Goal: Transaction & Acquisition: Purchase product/service

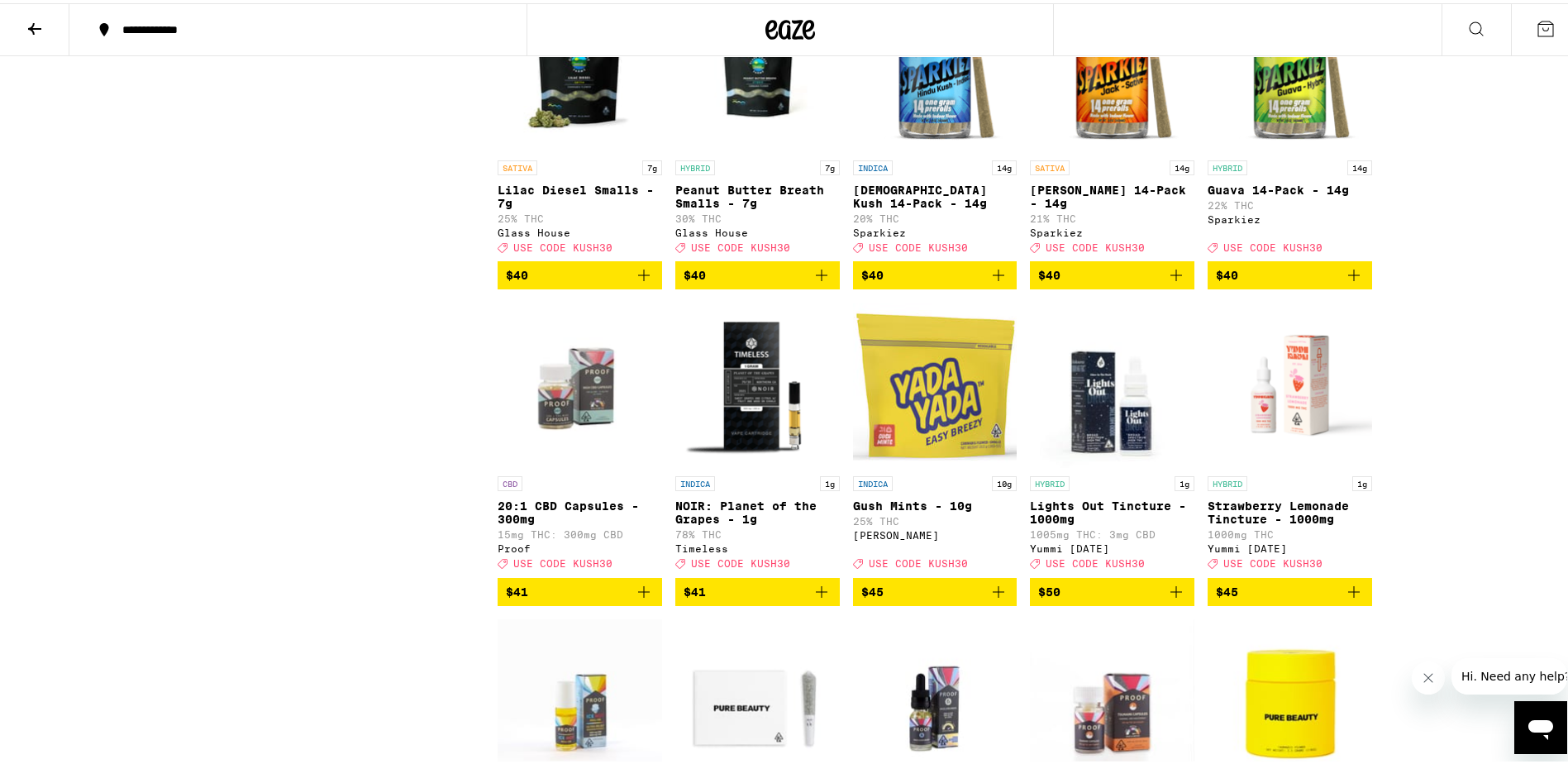
scroll to position [7522, 0]
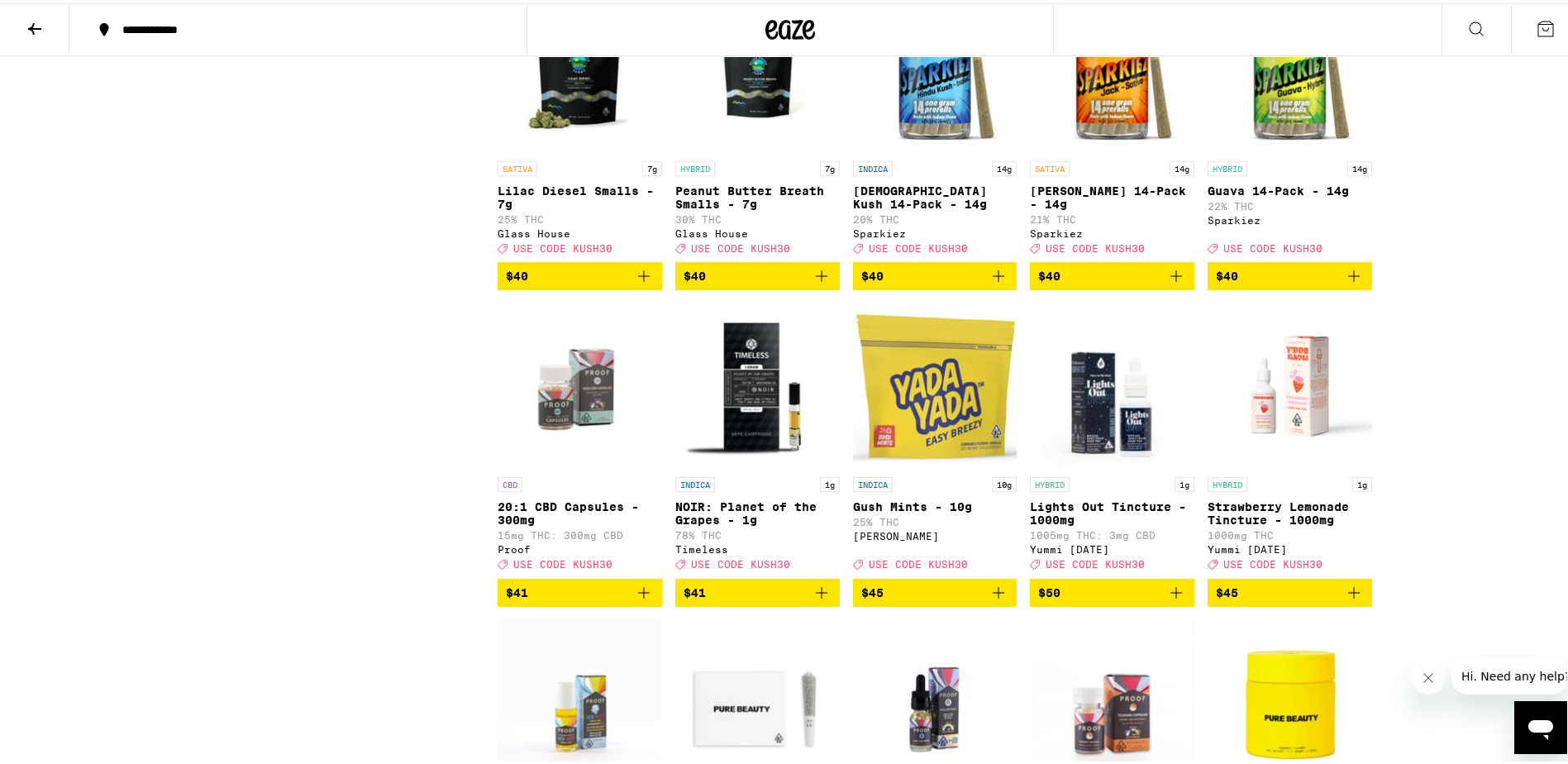
click at [993, 279] on icon "Add to bag" at bounding box center [998, 272] width 11 height 11
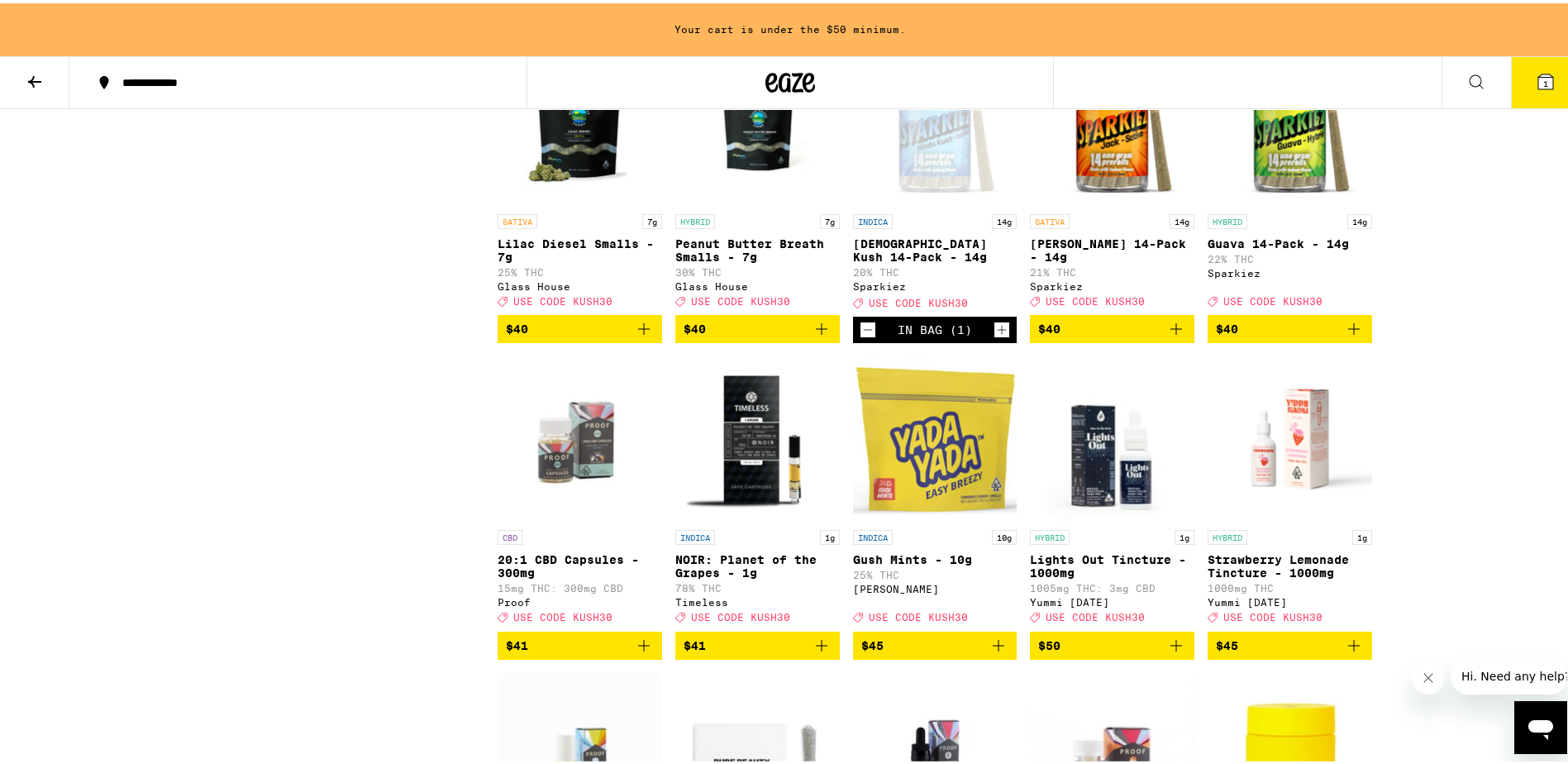
scroll to position [7575, 0]
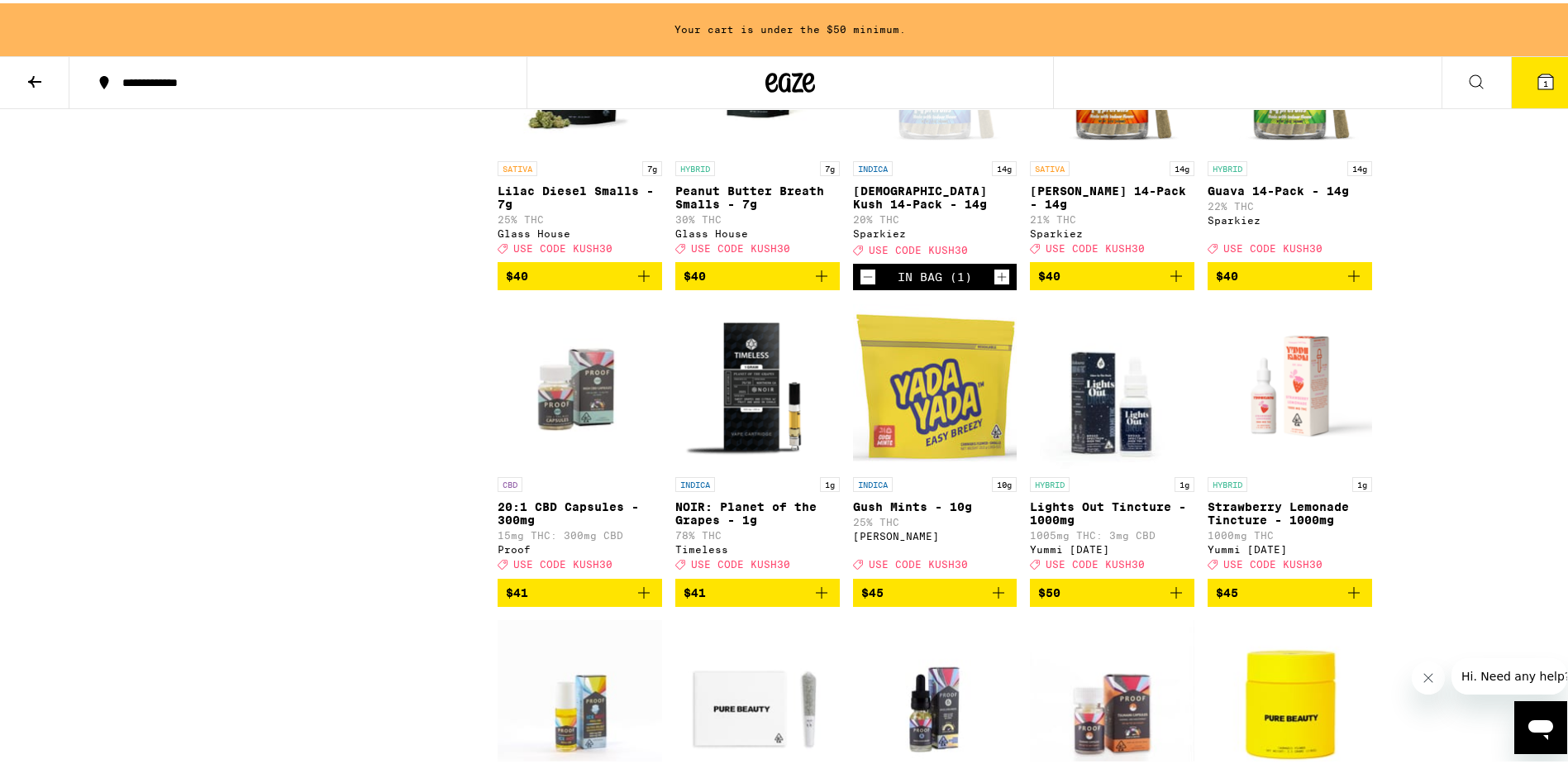
click at [1169, 282] on icon "Add to bag" at bounding box center [1176, 273] width 20 height 20
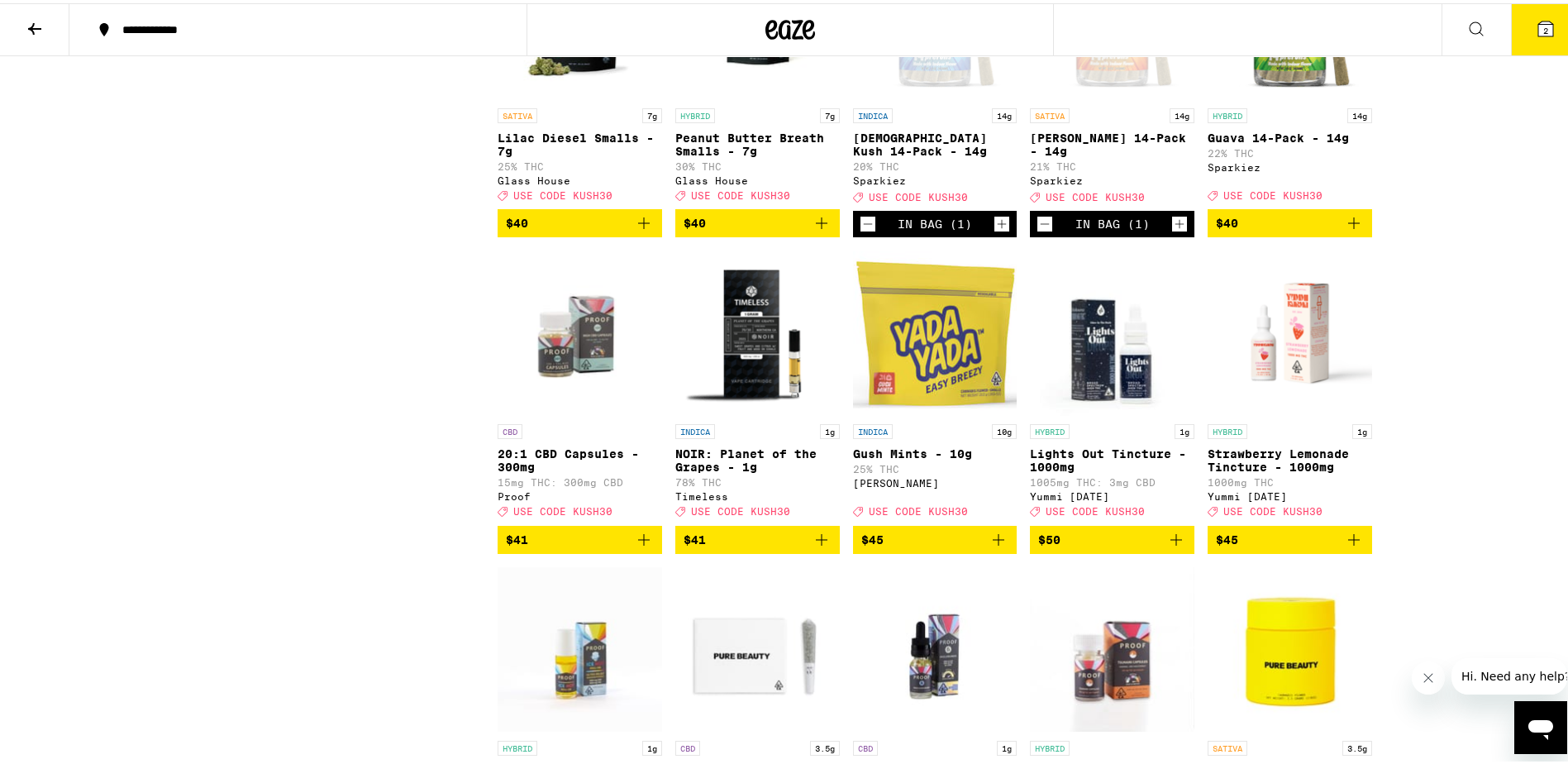
scroll to position [7522, 0]
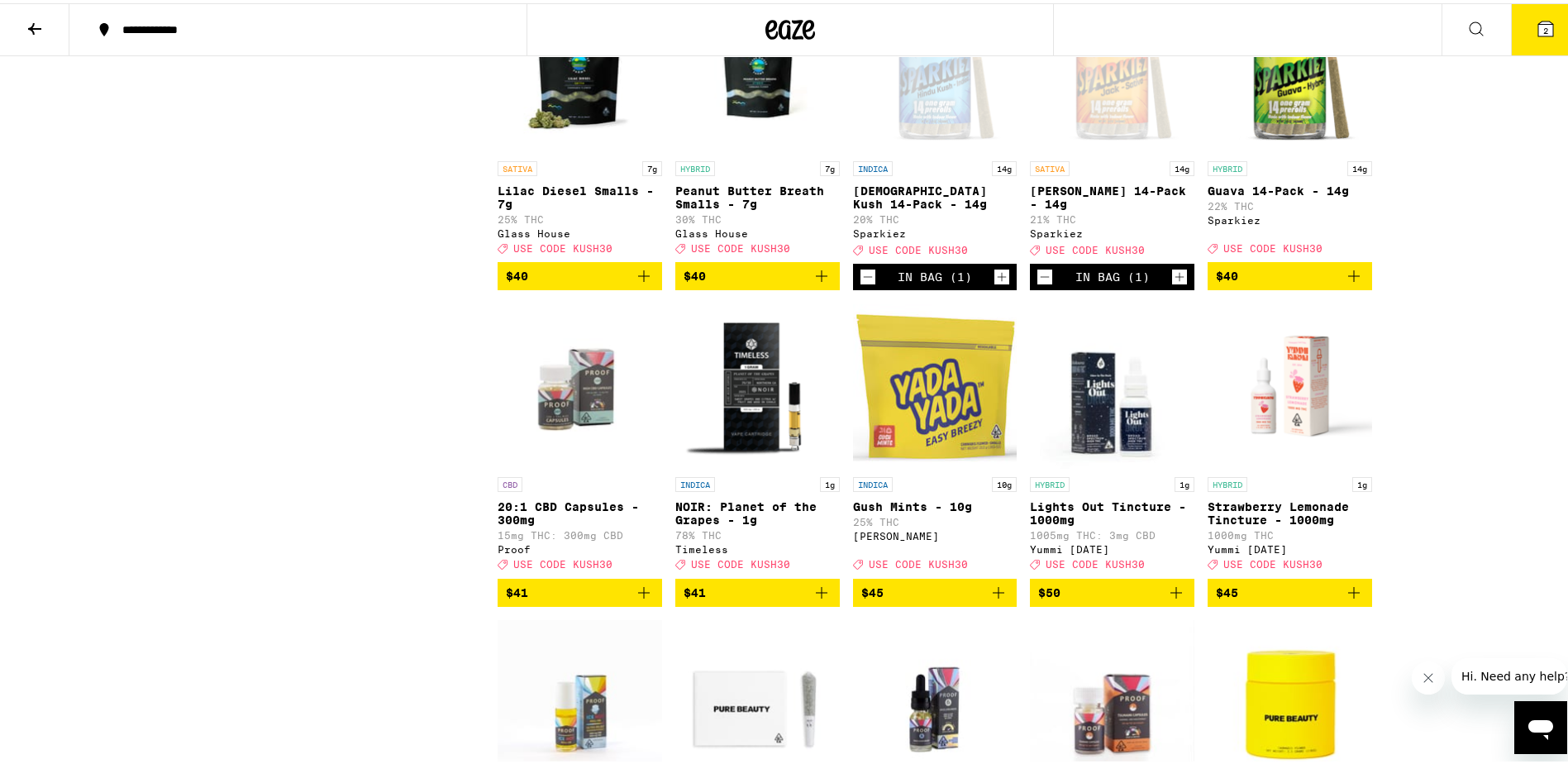
click at [1538, 20] on icon at bounding box center [1545, 25] width 15 height 15
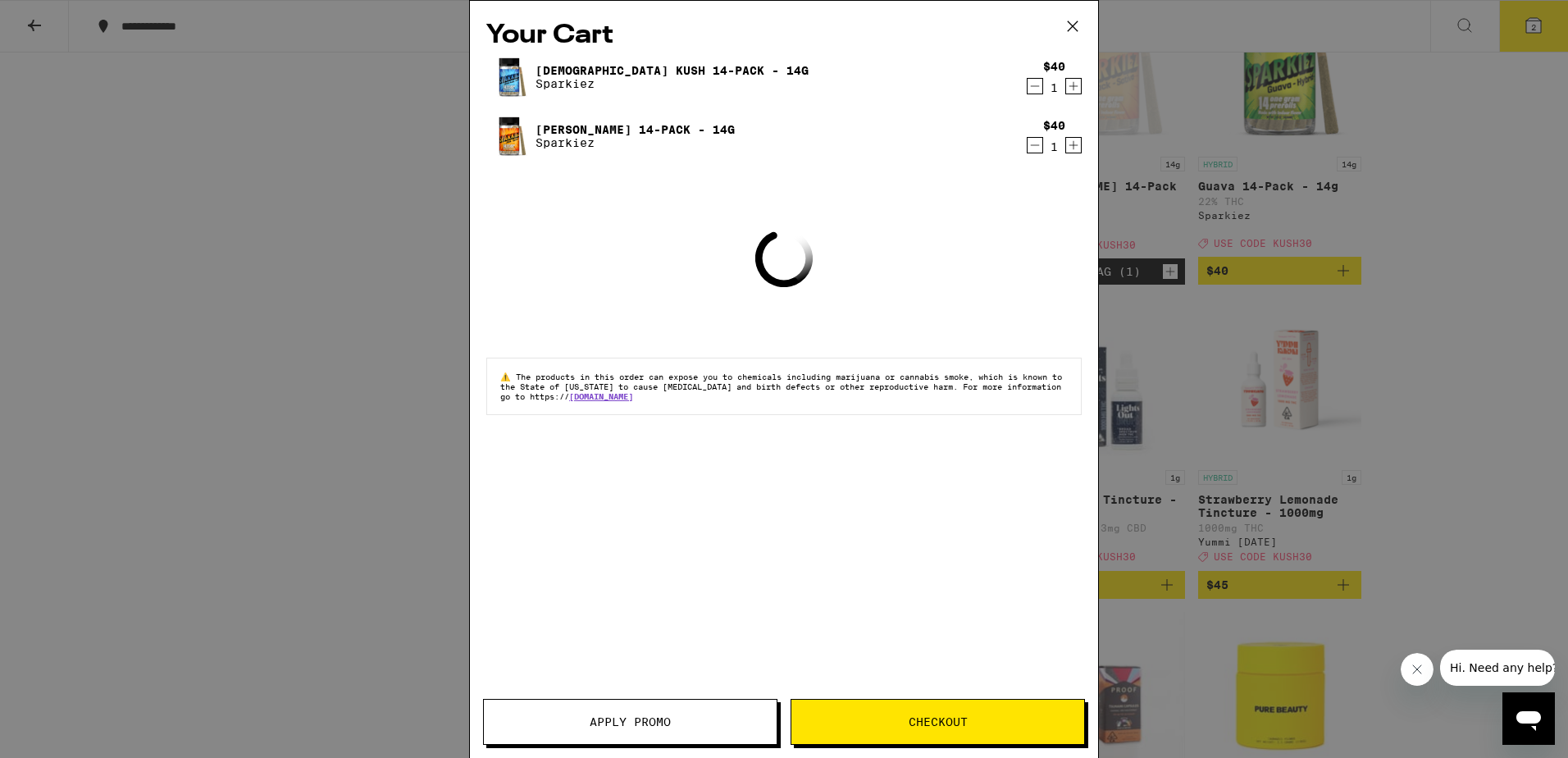
click at [646, 717] on span "Apply Promo" at bounding box center [630, 721] width 81 height 11
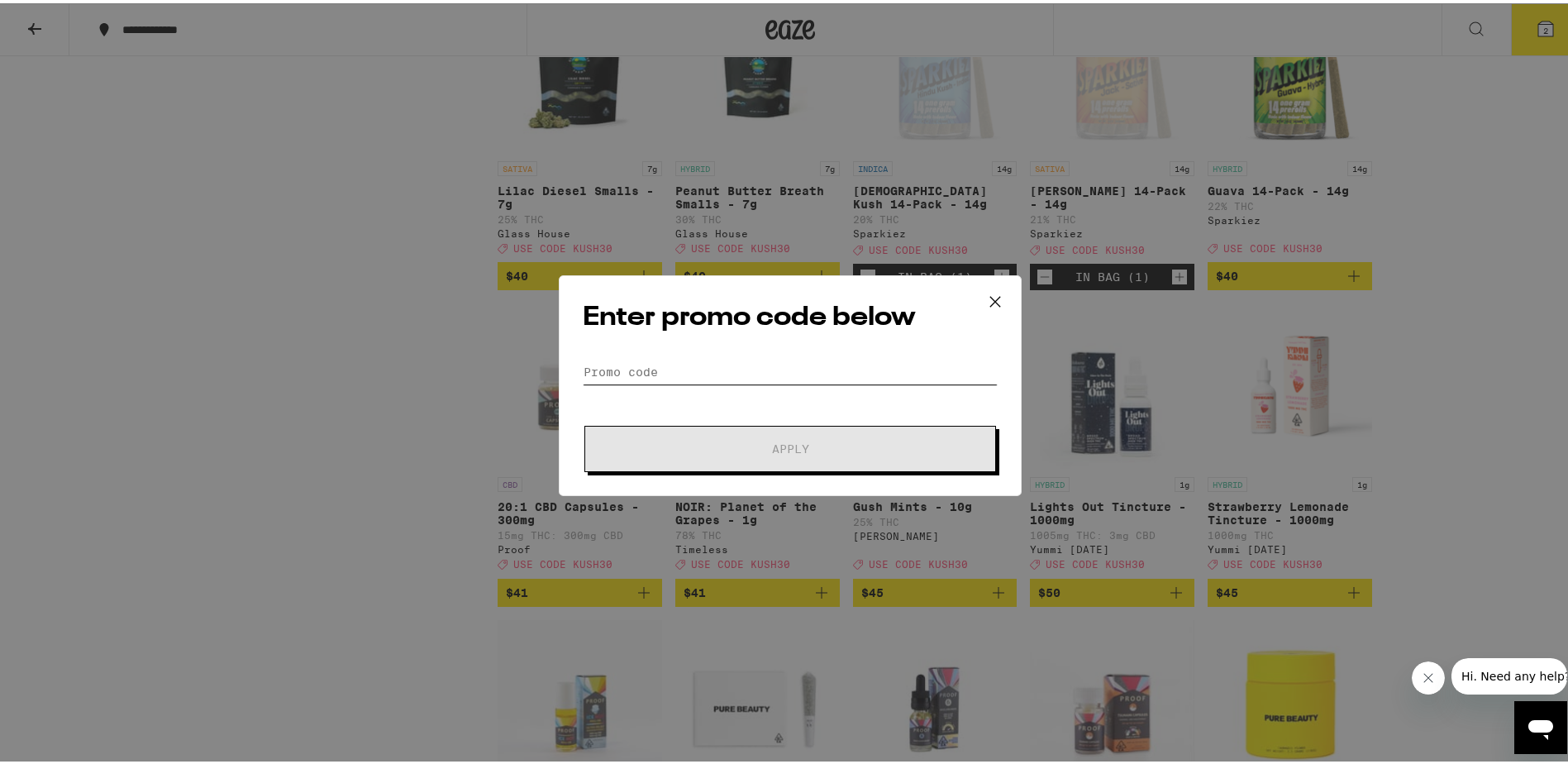
click at [657, 371] on input "Promo Code" at bounding box center [789, 368] width 415 height 25
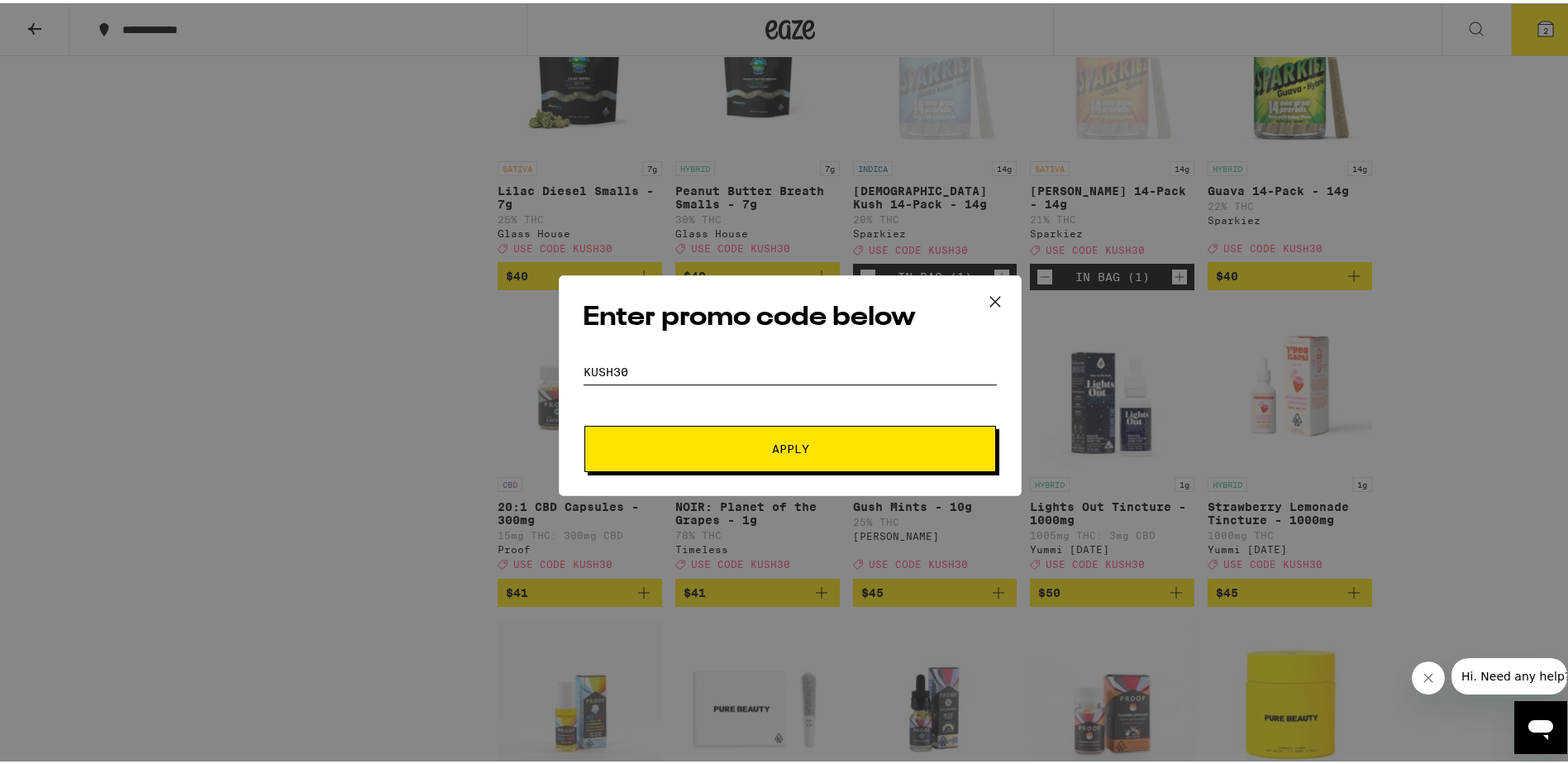
type input "kush30"
click at [668, 427] on button "Apply" at bounding box center [789, 446] width 411 height 46
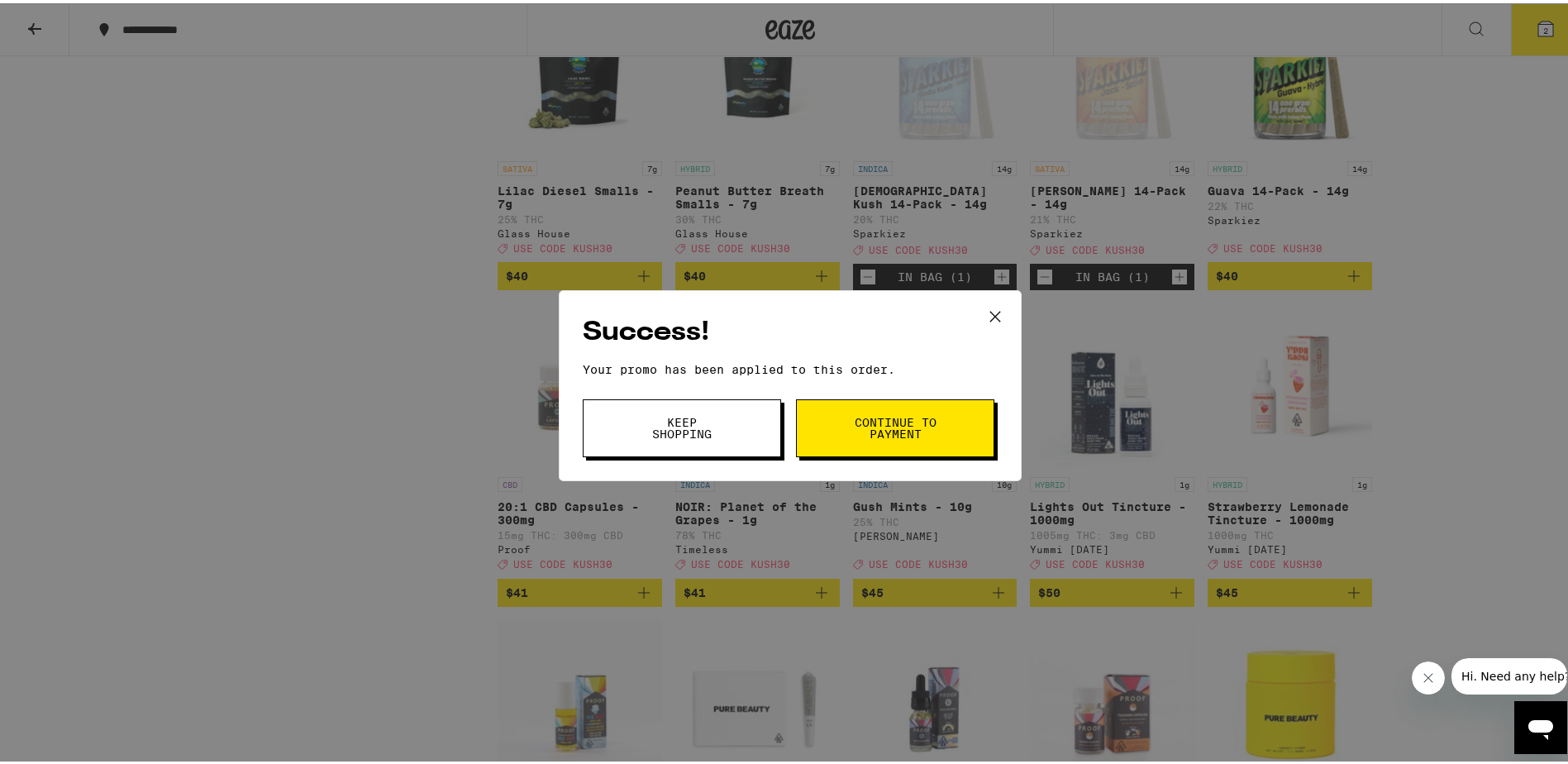
click at [852, 416] on span "Continue to payment" at bounding box center [894, 425] width 84 height 23
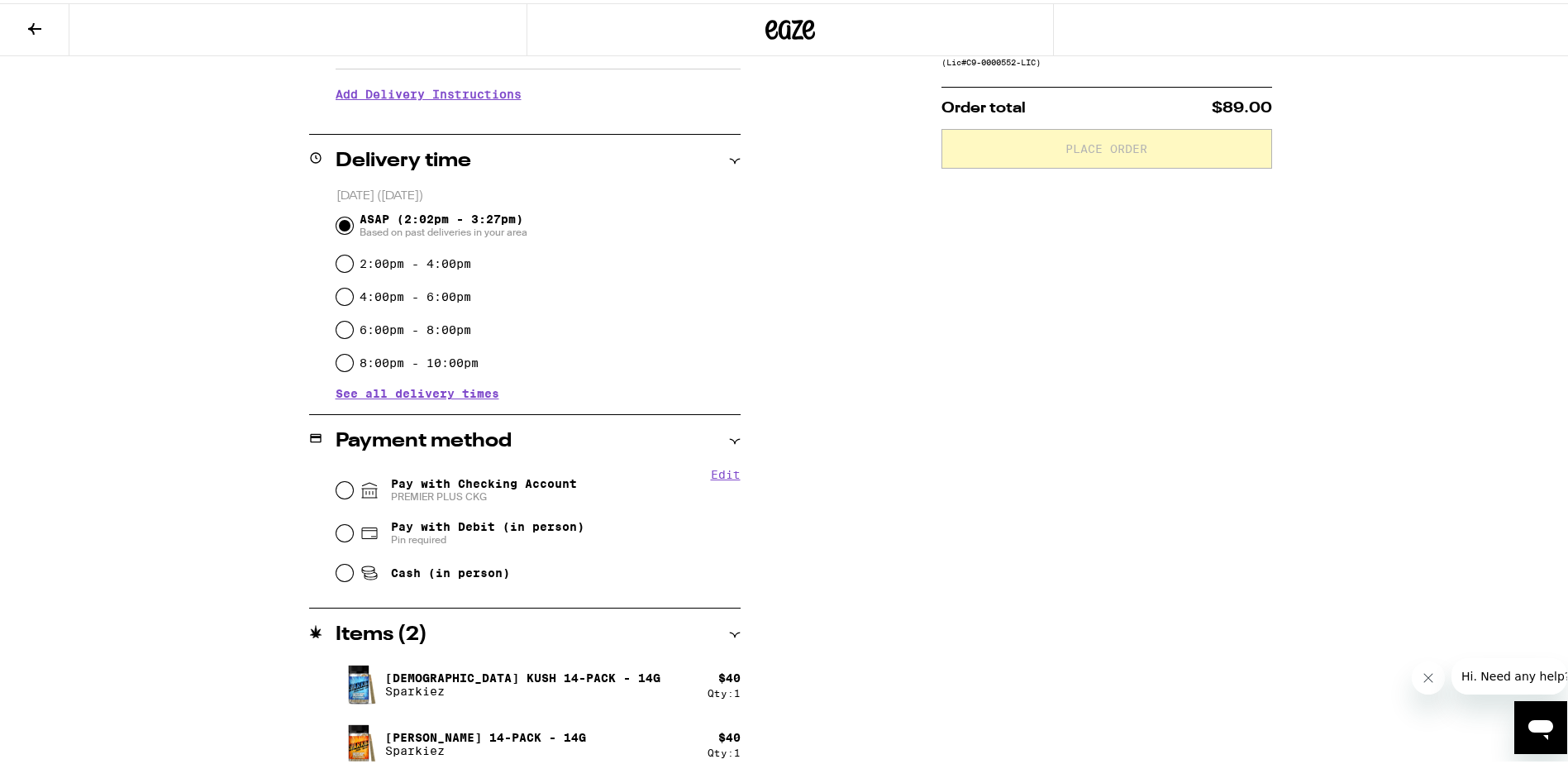
scroll to position [330, 0]
click at [480, 574] on span "Cash (in person)" at bounding box center [451, 568] width 119 height 13
click at [353, 574] on input "Cash (in person)" at bounding box center [345, 568] width 17 height 17
radio input "true"
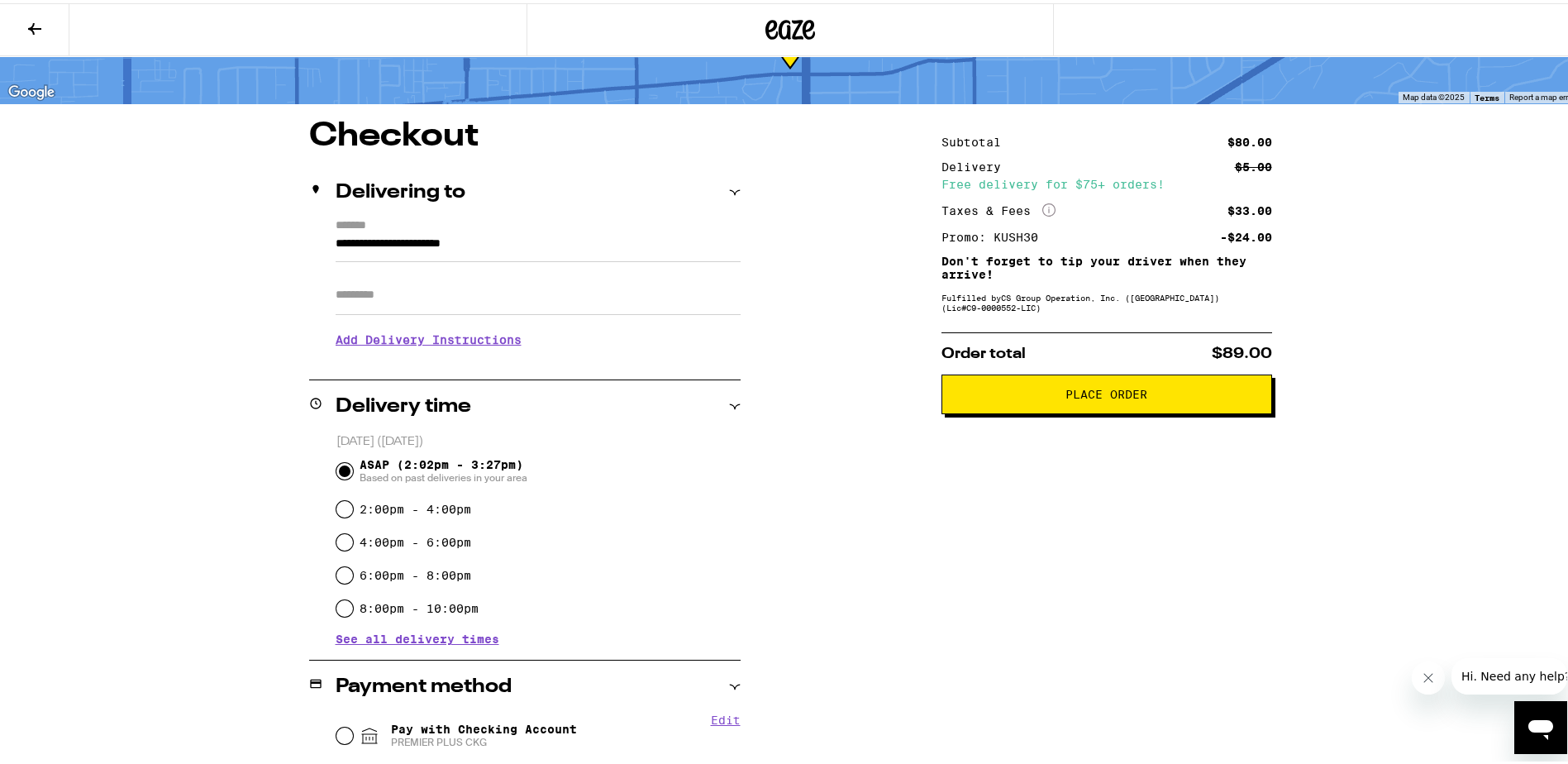
scroll to position [82, 0]
click at [1110, 397] on span "Place Order" at bounding box center [1106, 391] width 82 height 11
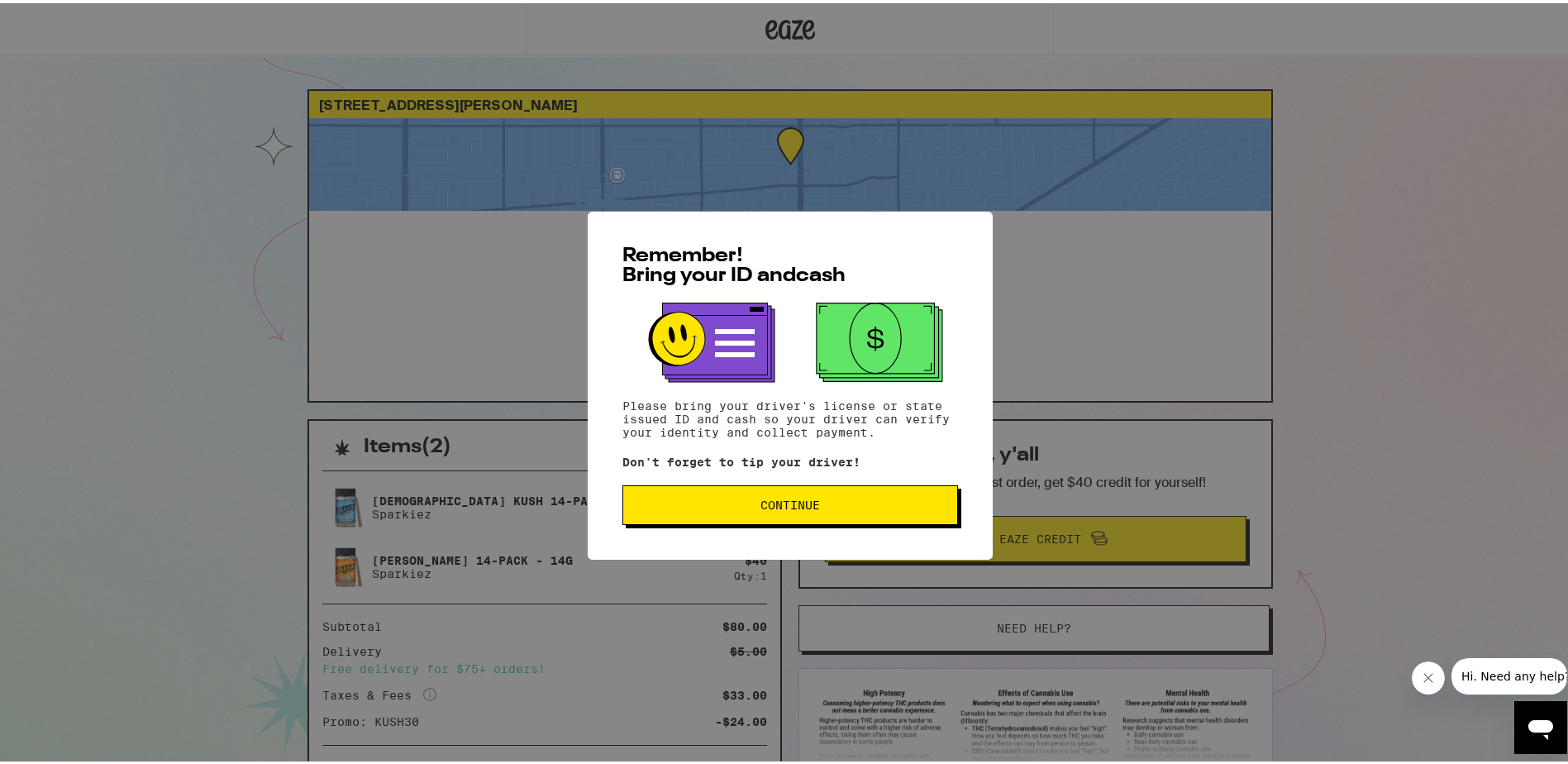
click at [895, 508] on span "Continue" at bounding box center [790, 501] width 308 height 11
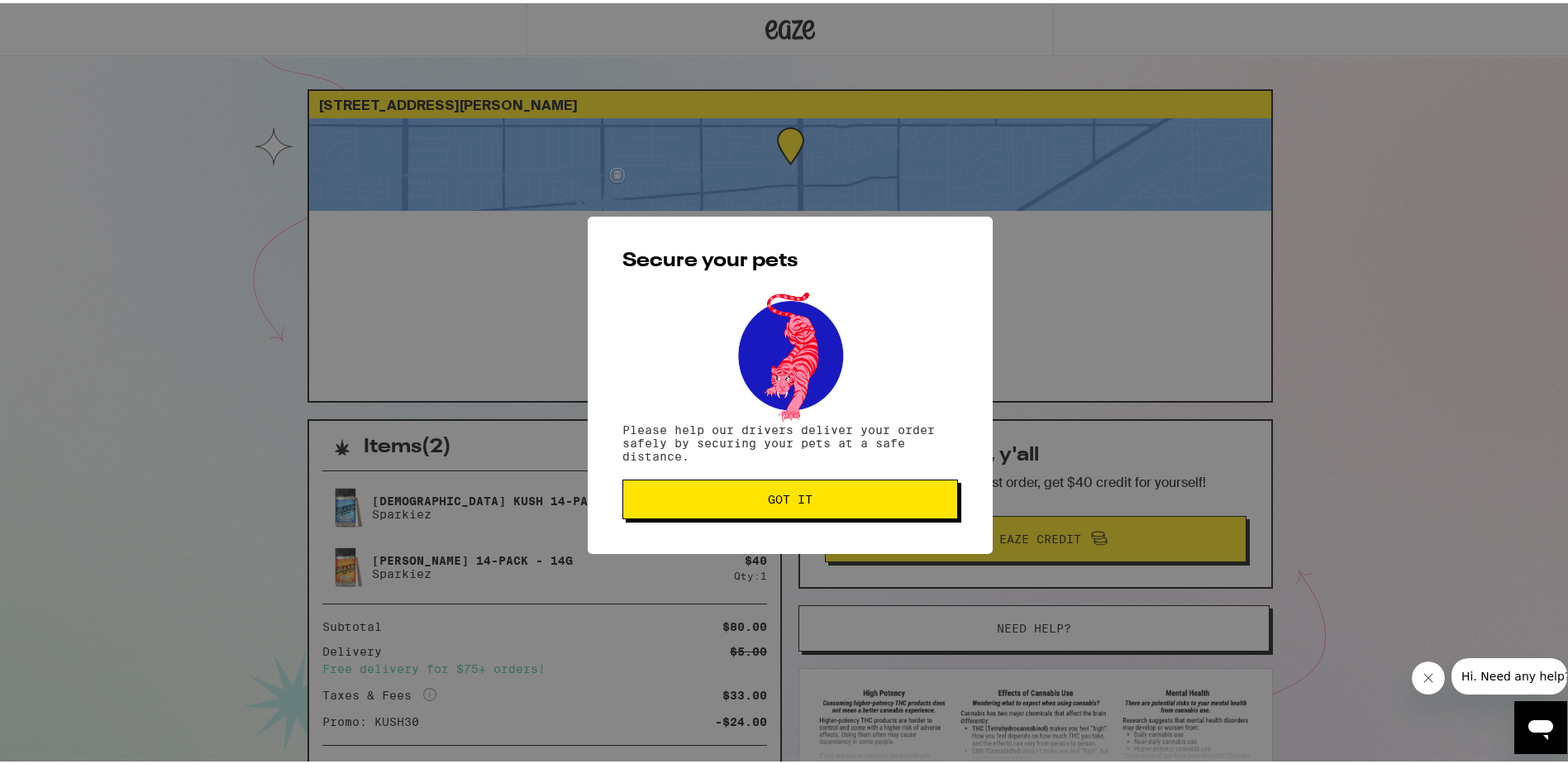
click at [896, 505] on button "Got it" at bounding box center [790, 496] width 336 height 39
